Goal: Find specific page/section: Find specific page/section

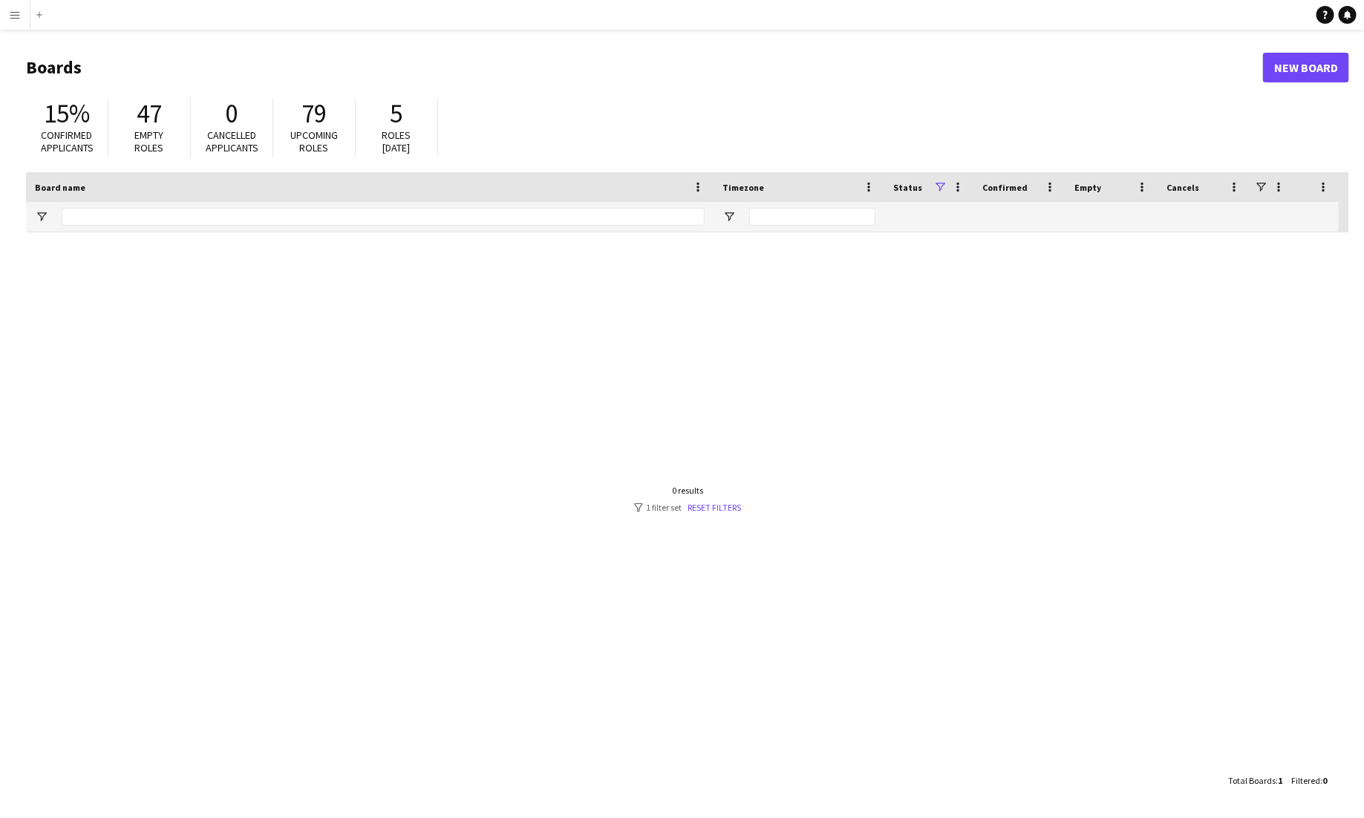
click at [18, 17] on app-icon "Menu" at bounding box center [15, 15] width 12 height 12
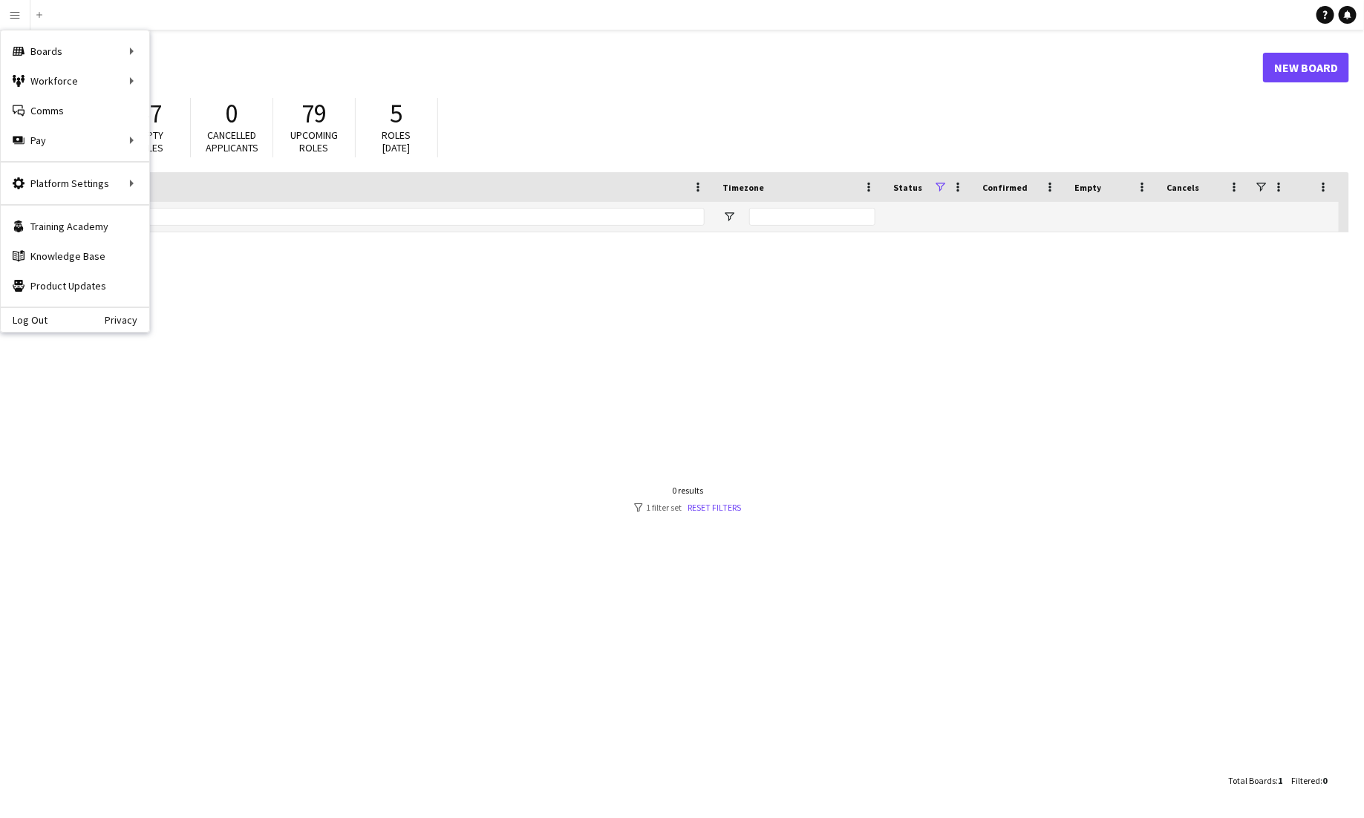
click at [304, 385] on div at bounding box center [687, 499] width 1323 height 534
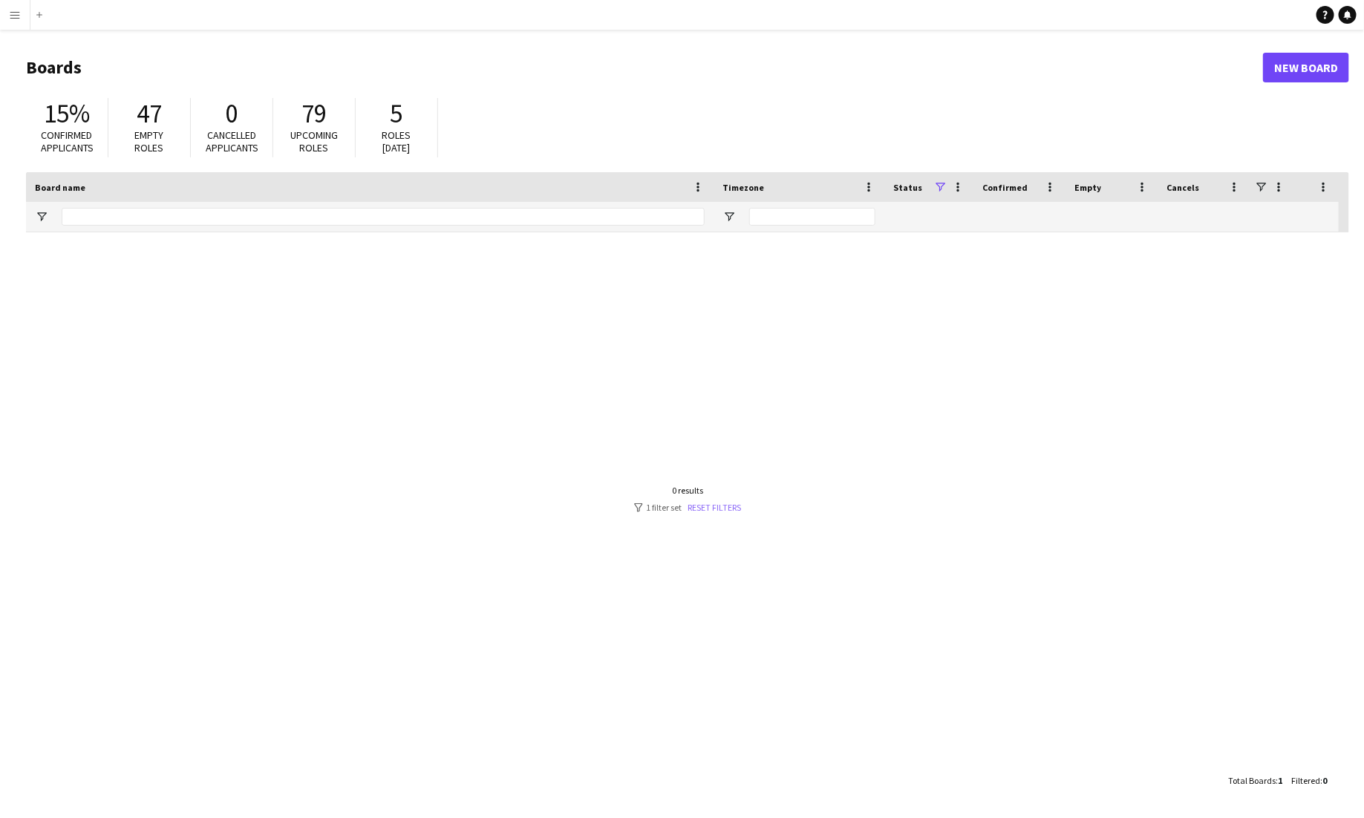
click at [708, 509] on link "Reset filters" at bounding box center [713, 507] width 53 height 11
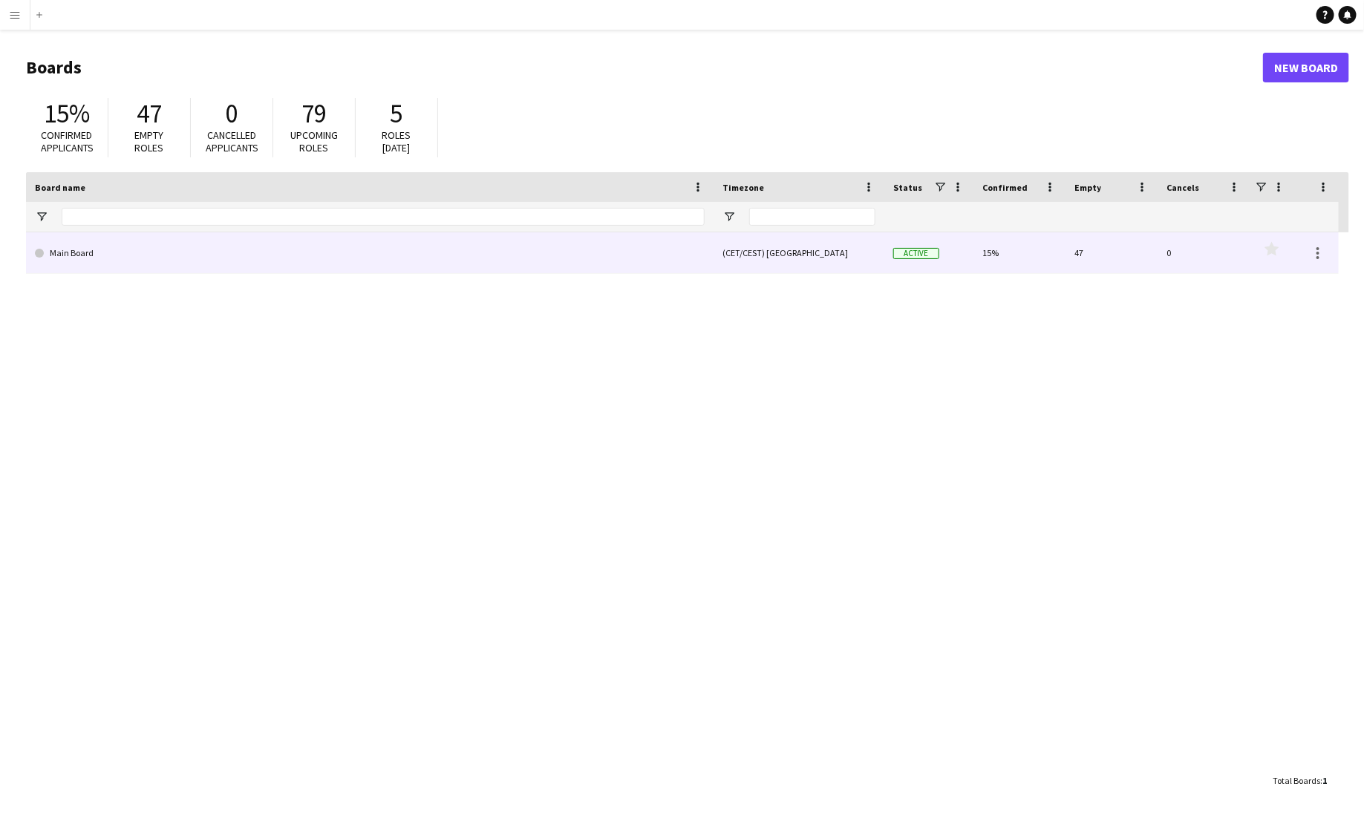
click at [114, 252] on link "Main Board" at bounding box center [370, 253] width 670 height 42
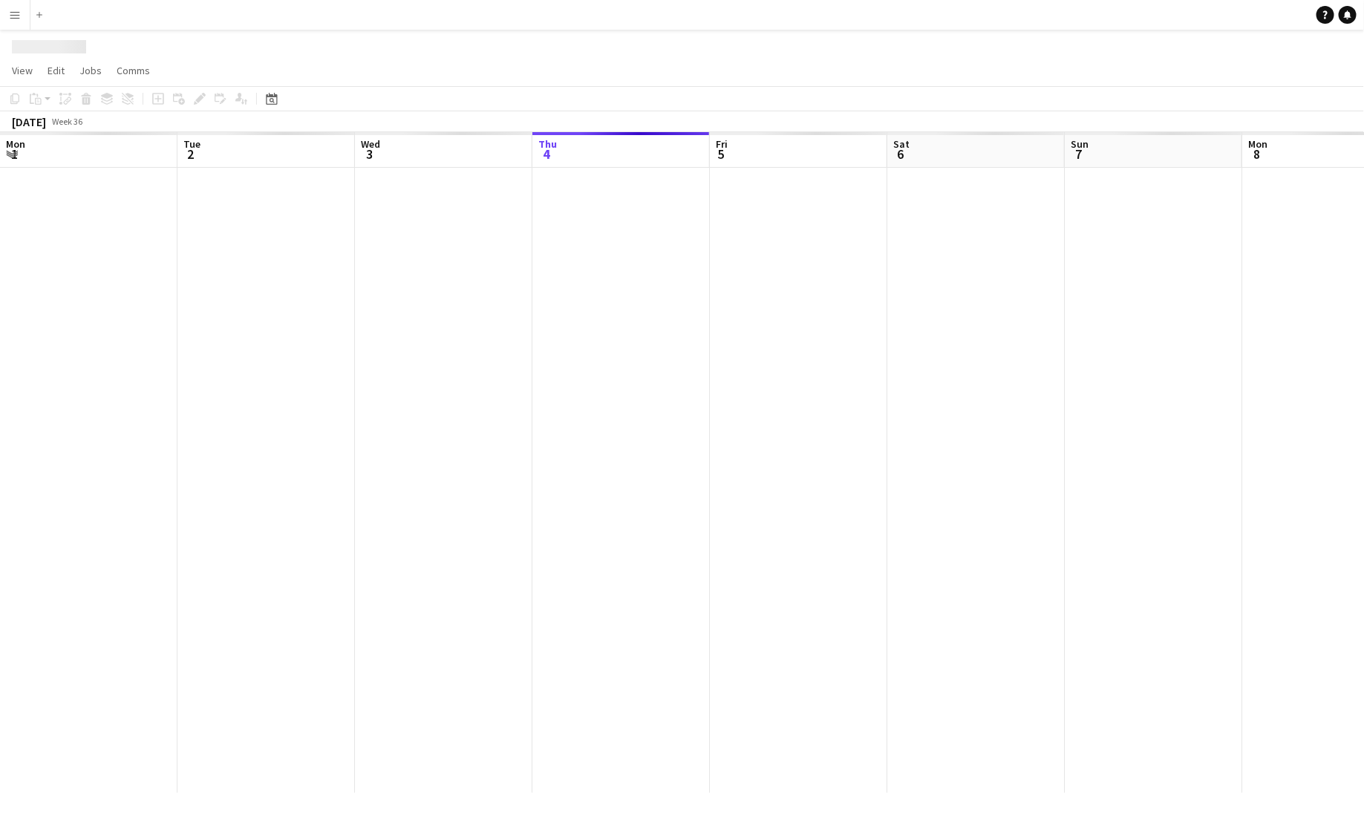
scroll to position [0, 355]
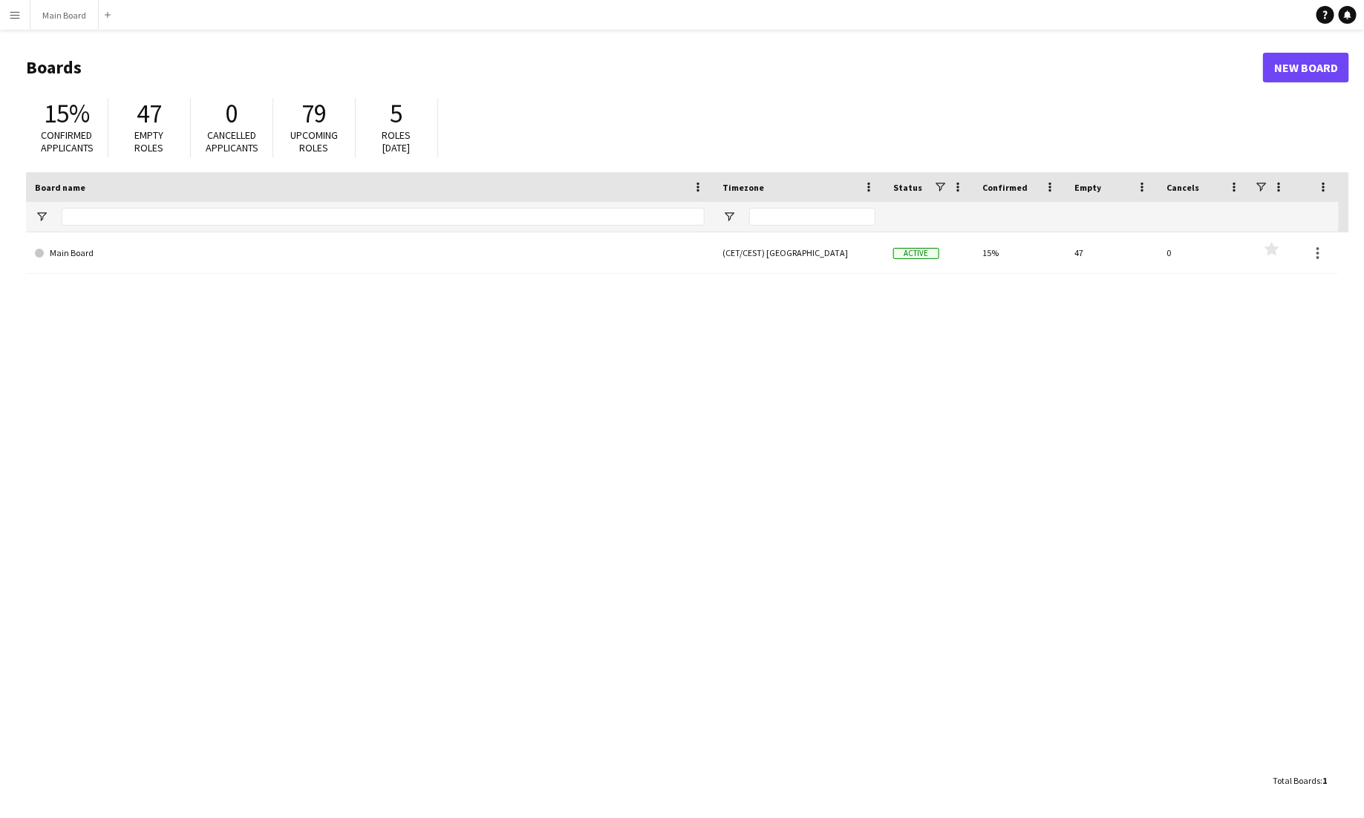
click at [11, 10] on app-icon "Menu" at bounding box center [15, 15] width 12 height 12
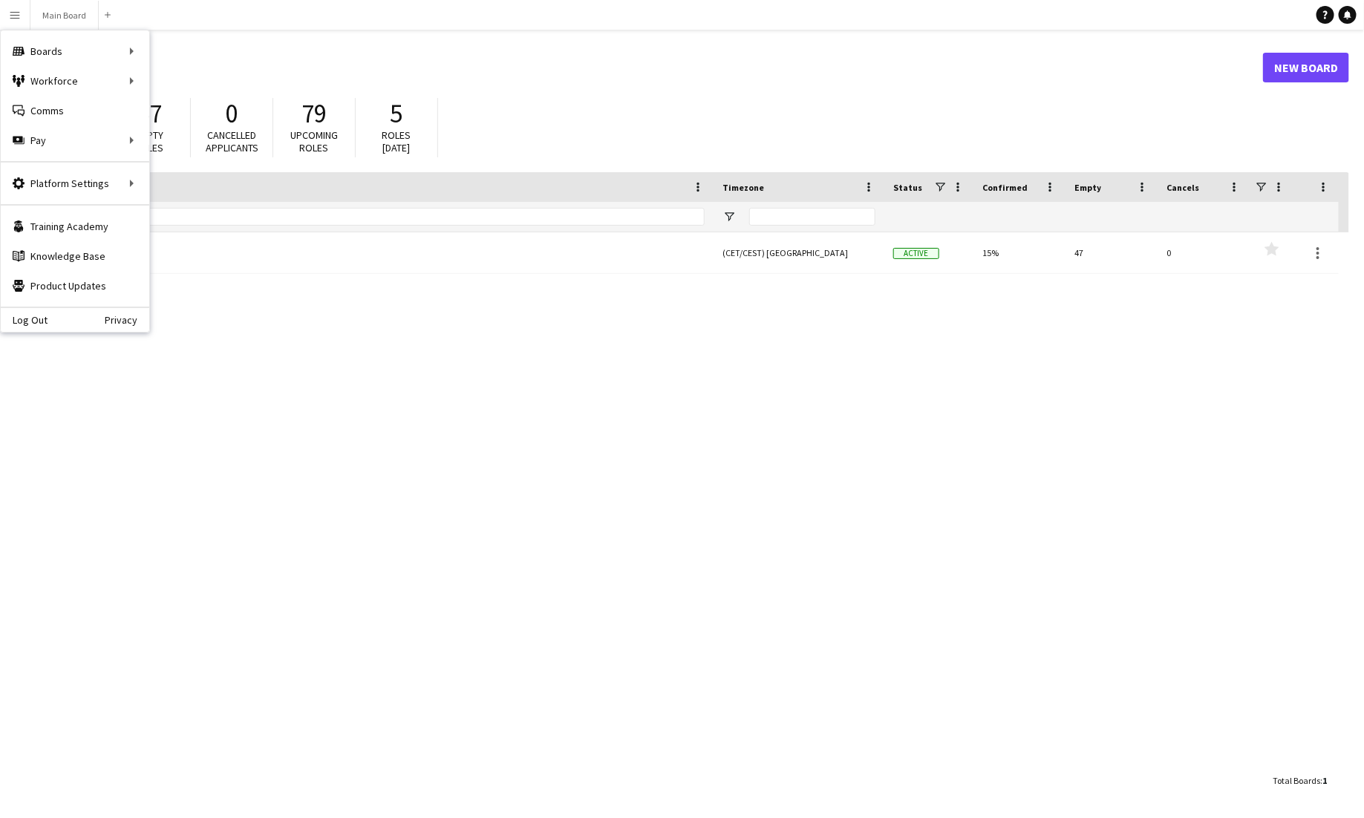
click at [702, 451] on div "Main Board (CET/CEST) [GEOGRAPHIC_DATA] Active 15% 47 0 Favourites" at bounding box center [687, 499] width 1323 height 534
